Goal: Entertainment & Leisure: Browse casually

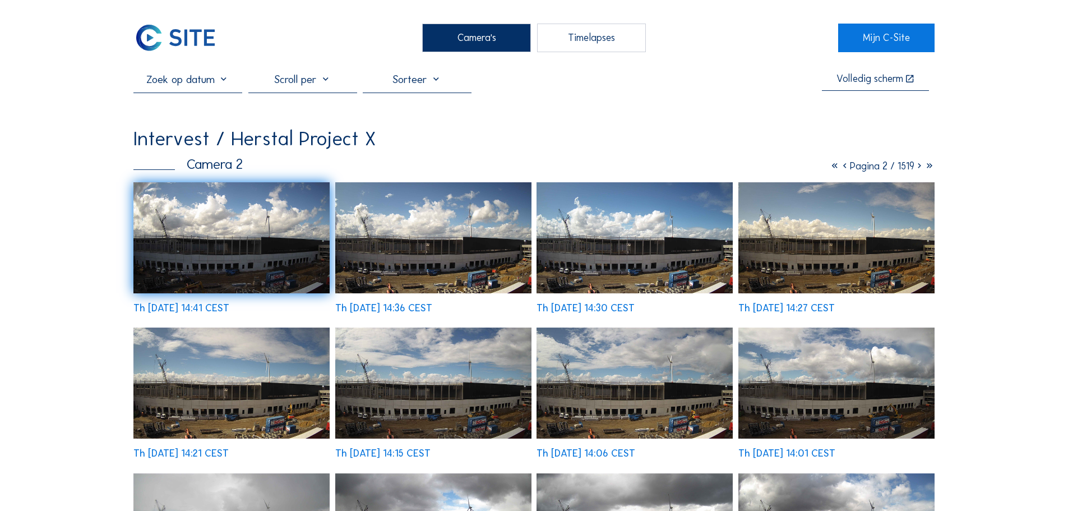
click at [425, 34] on div "Camera's" at bounding box center [476, 38] width 109 height 28
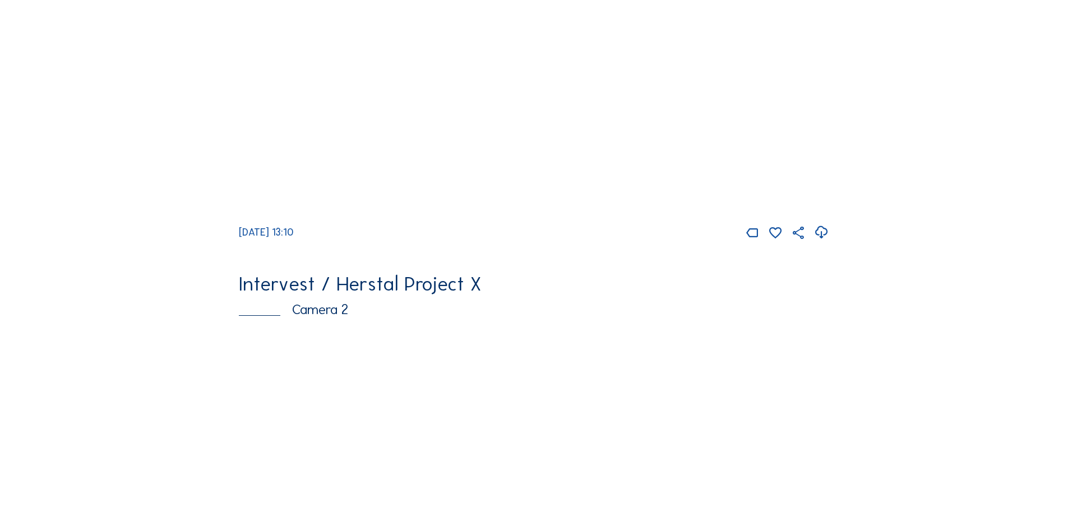
scroll to position [393, 0]
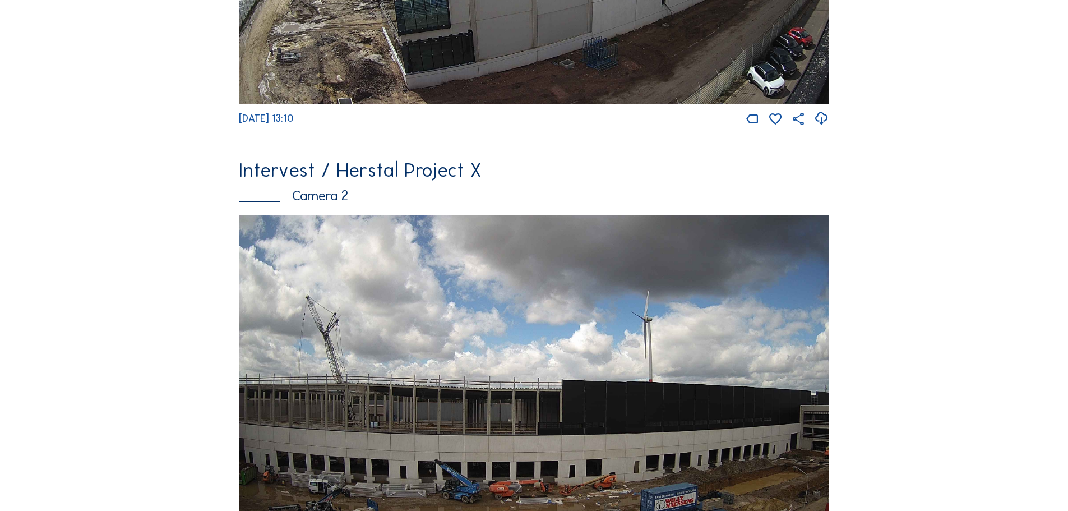
click at [325, 326] on img at bounding box center [534, 382] width 590 height 334
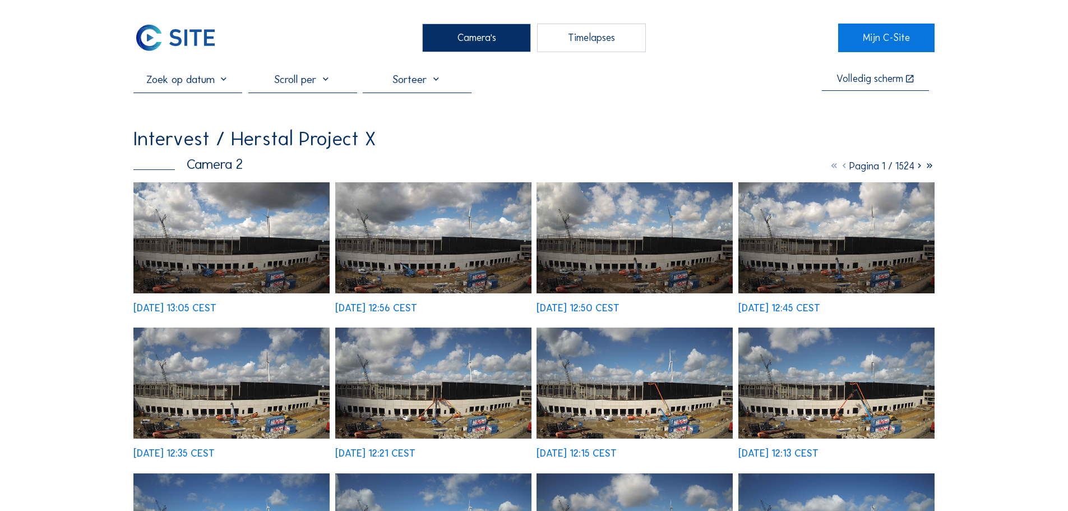
click at [246, 261] on img at bounding box center [231, 237] width 196 height 111
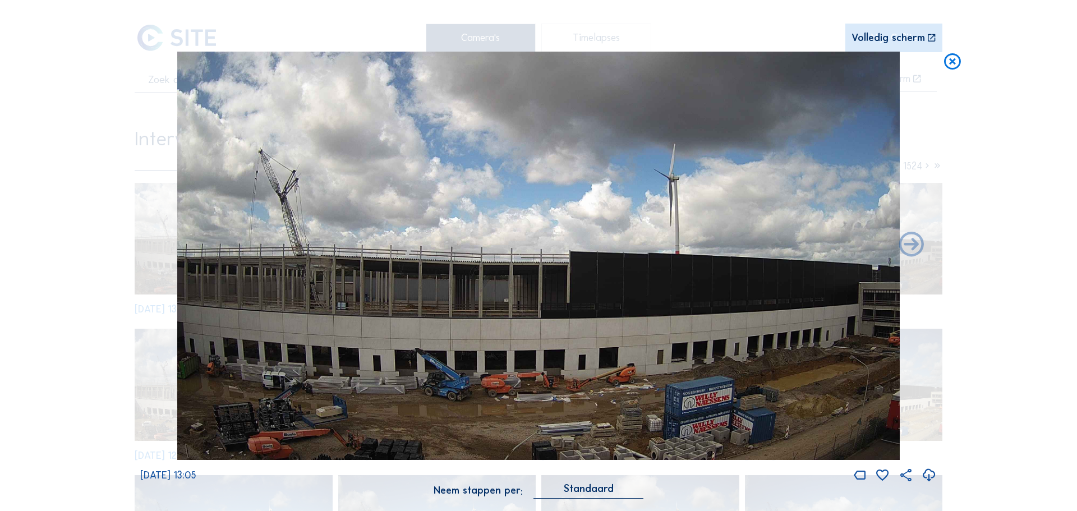
click at [957, 64] on icon at bounding box center [952, 62] width 20 height 21
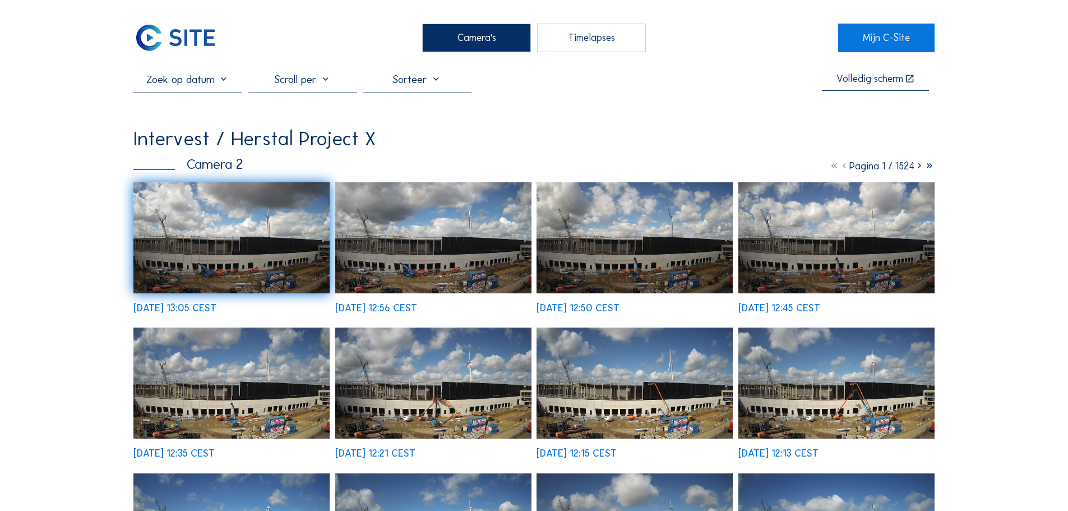
click at [492, 40] on div "Camera's" at bounding box center [476, 38] width 109 height 28
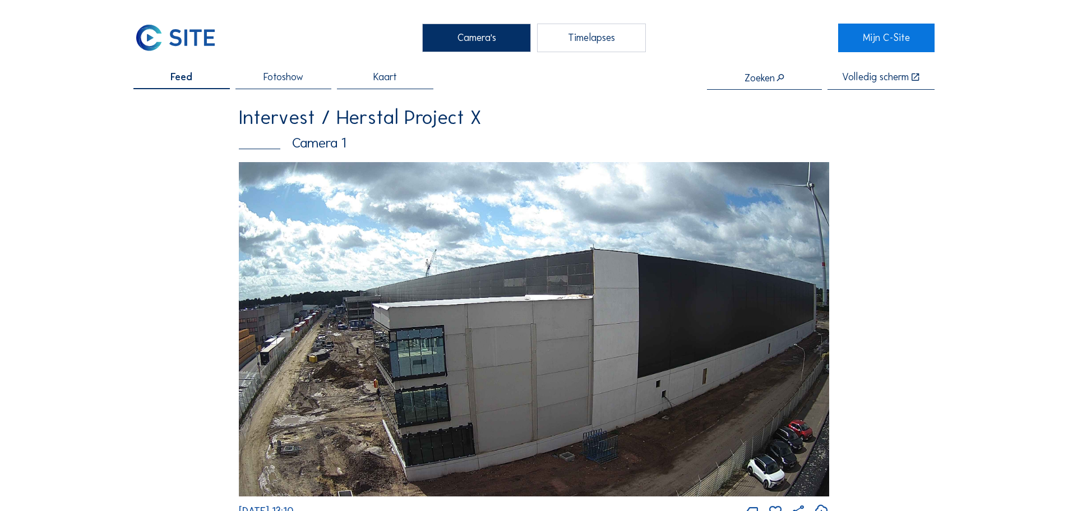
click at [327, 235] on img at bounding box center [534, 329] width 590 height 334
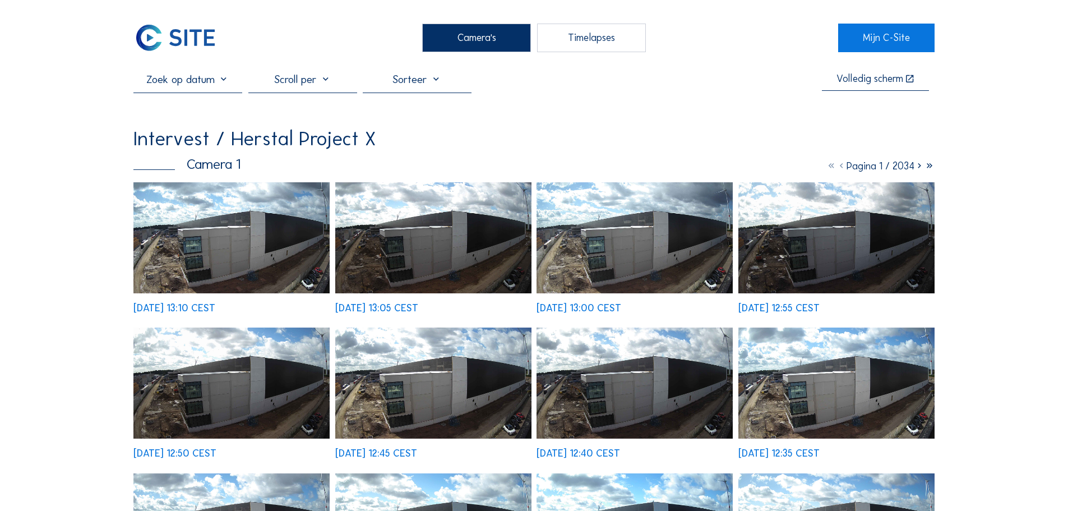
click at [277, 274] on img at bounding box center [231, 237] width 196 height 111
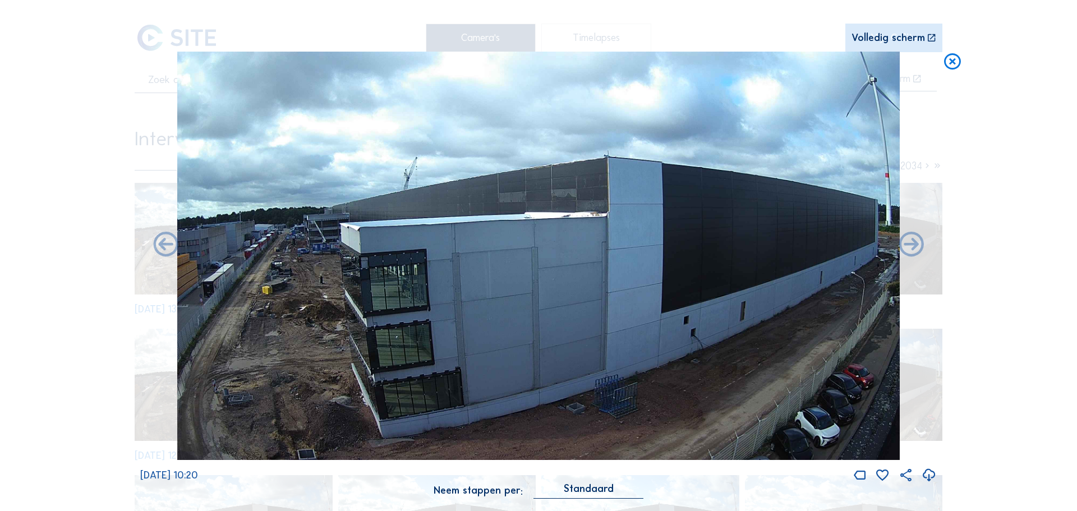
click at [957, 66] on icon at bounding box center [952, 62] width 20 height 21
